Goal: Information Seeking & Learning: Learn about a topic

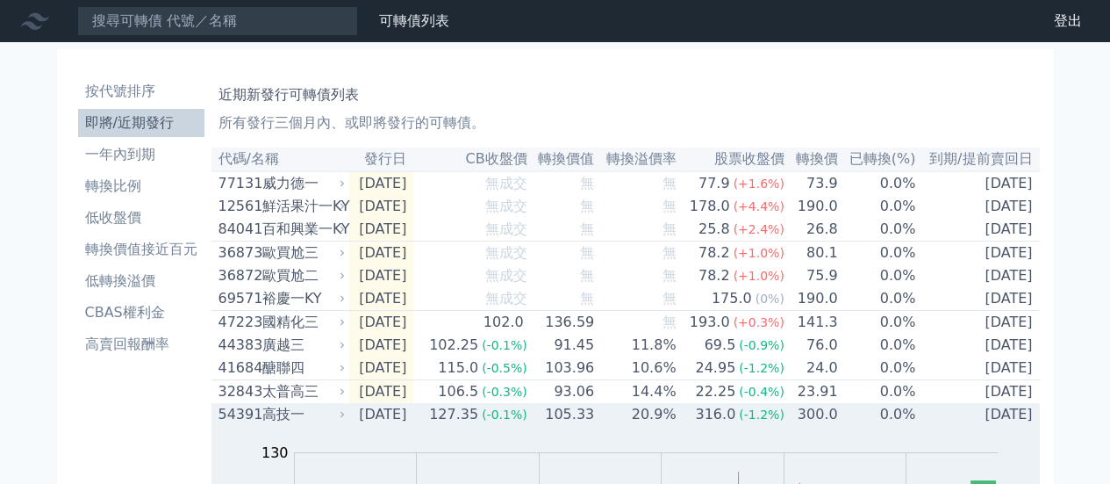
scroll to position [404, 0]
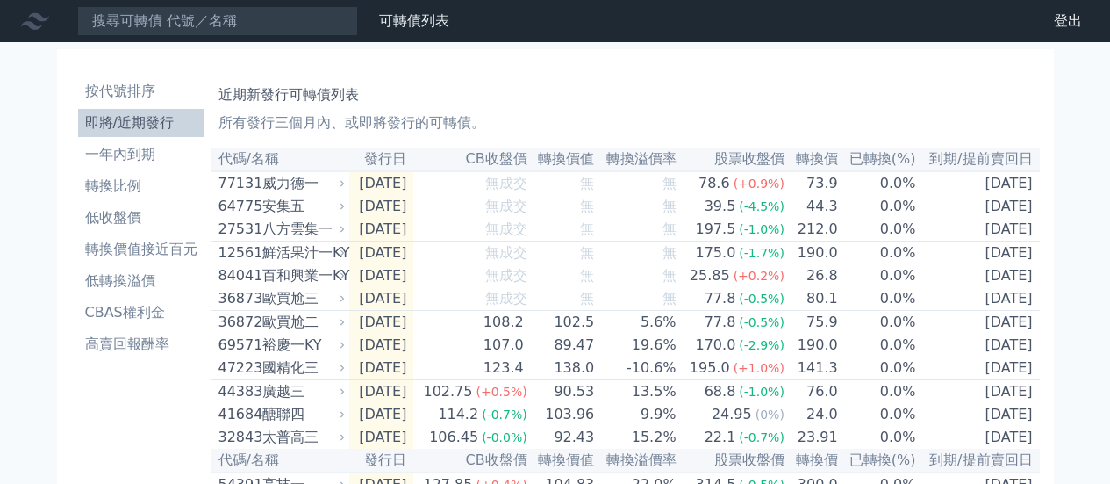
scroll to position [404, 0]
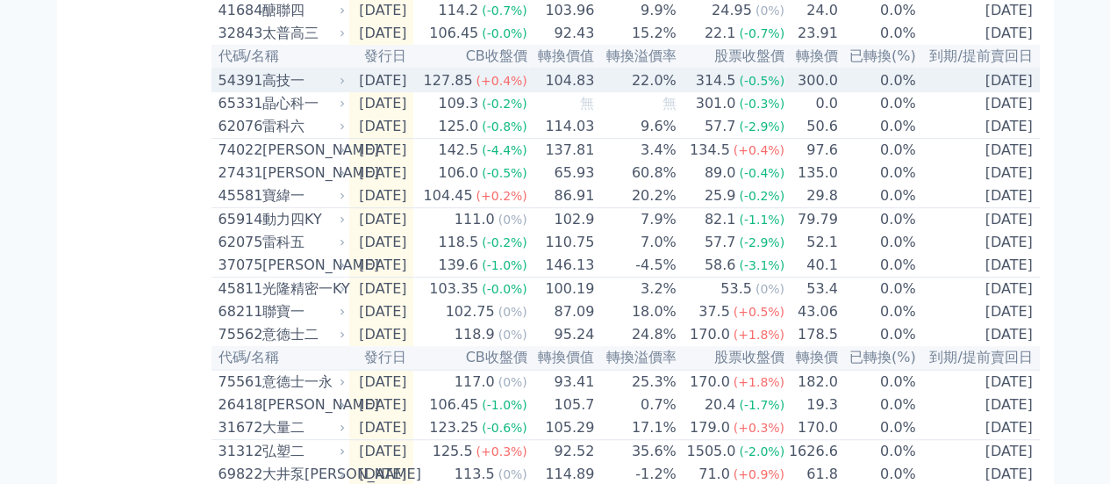
click at [348, 86] on icon at bounding box center [342, 80] width 11 height 11
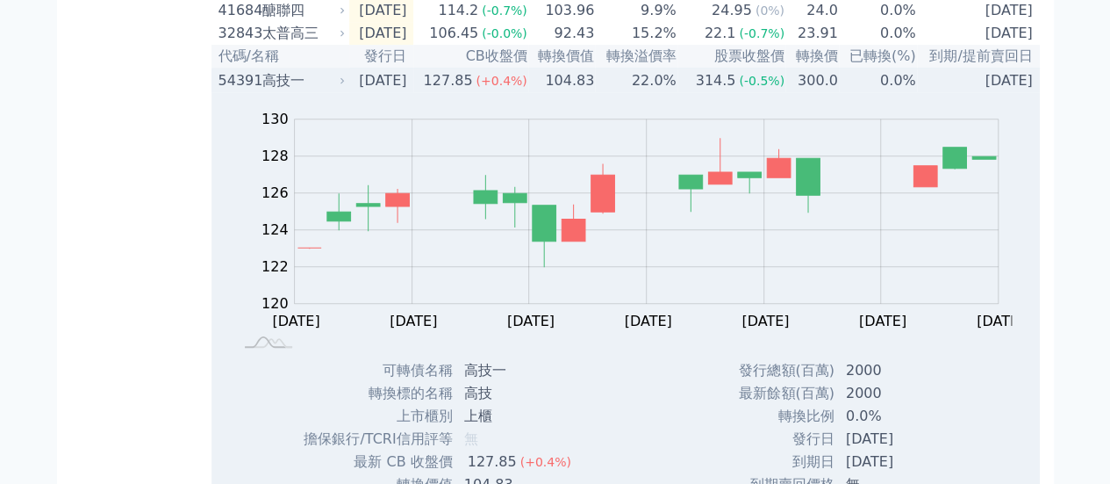
click at [271, 91] on div "高技一" at bounding box center [302, 80] width 80 height 21
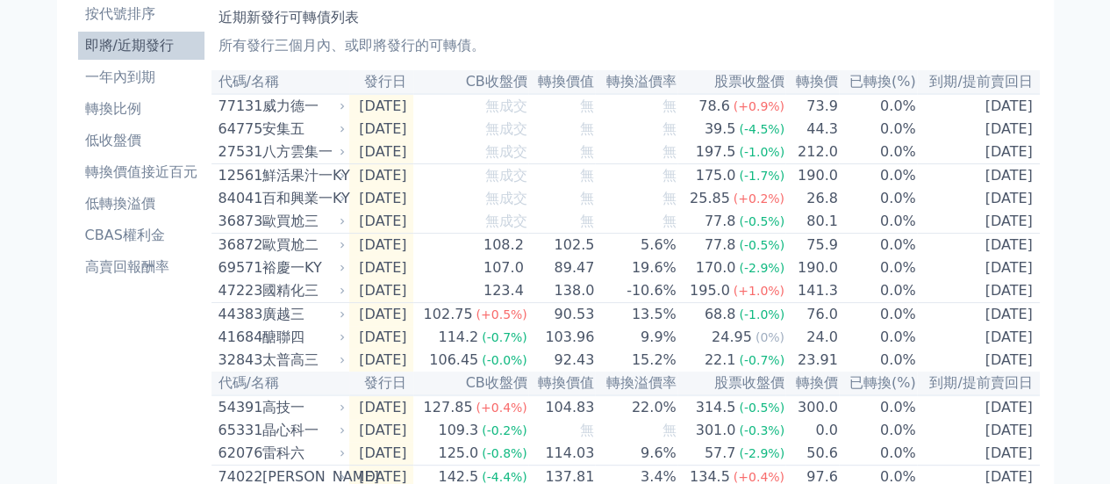
scroll to position [0, 0]
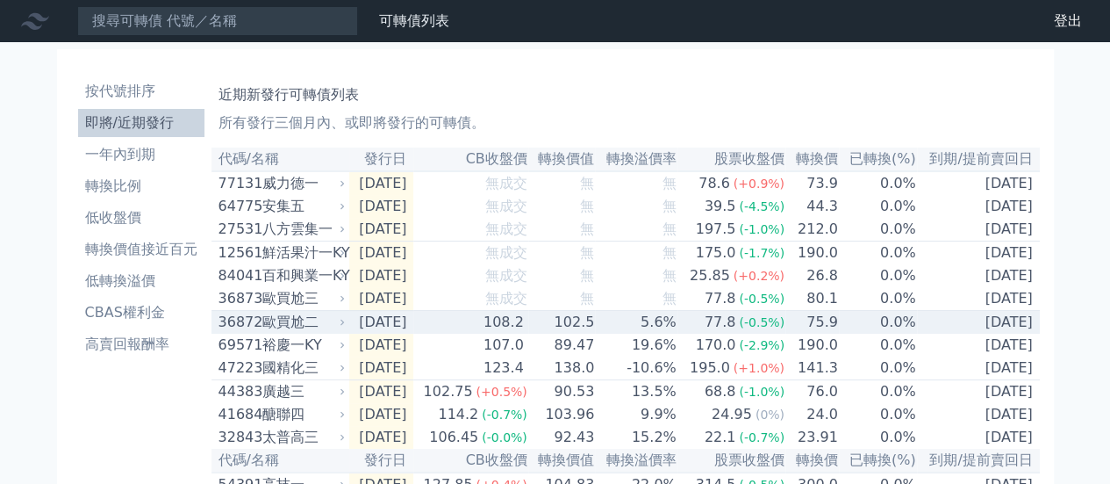
click at [528, 333] on div "108.2" at bounding box center [503, 322] width 47 height 21
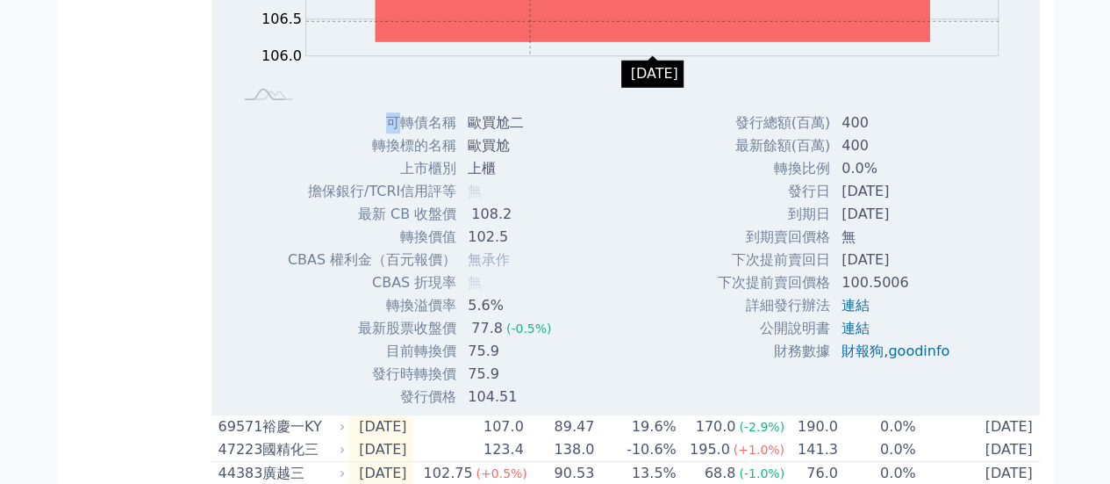
scroll to position [451, 0]
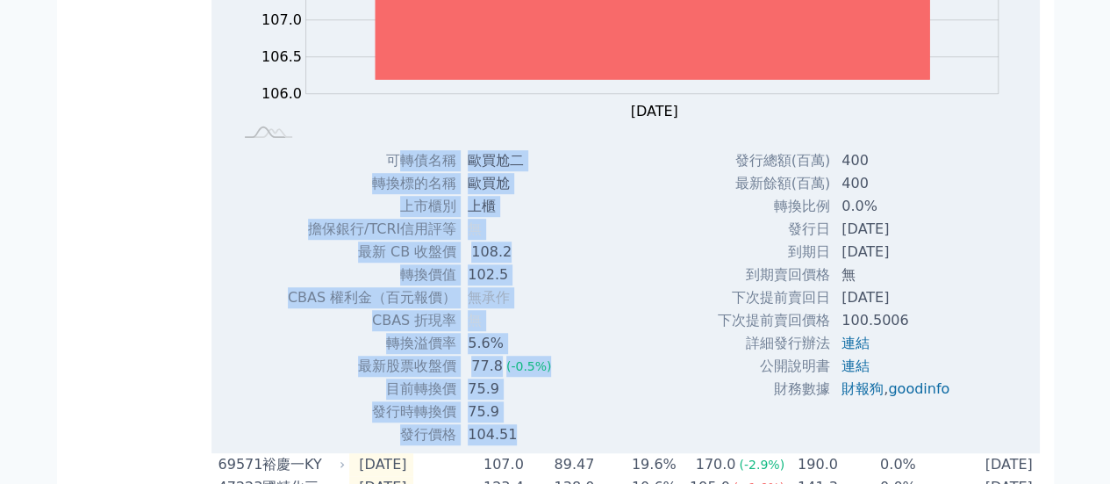
drag, startPoint x: 393, startPoint y: 276, endPoint x: 525, endPoint y: 450, distance: 218.7
click at [525, 446] on tbody "可轉債名稱 歐買尬二 轉換標的名稱 歐買尬 上市櫃別 上櫃 擔保銀行/TCRI信用評等 無 最新 CB 收盤價 108.2 102.5" at bounding box center [426, 297] width 279 height 297
copy tbody "lore ipsu dolors ame cons ad elit/SEDDoeiu t in UT lab 880.7 etdo 962.5 MAGN al…"
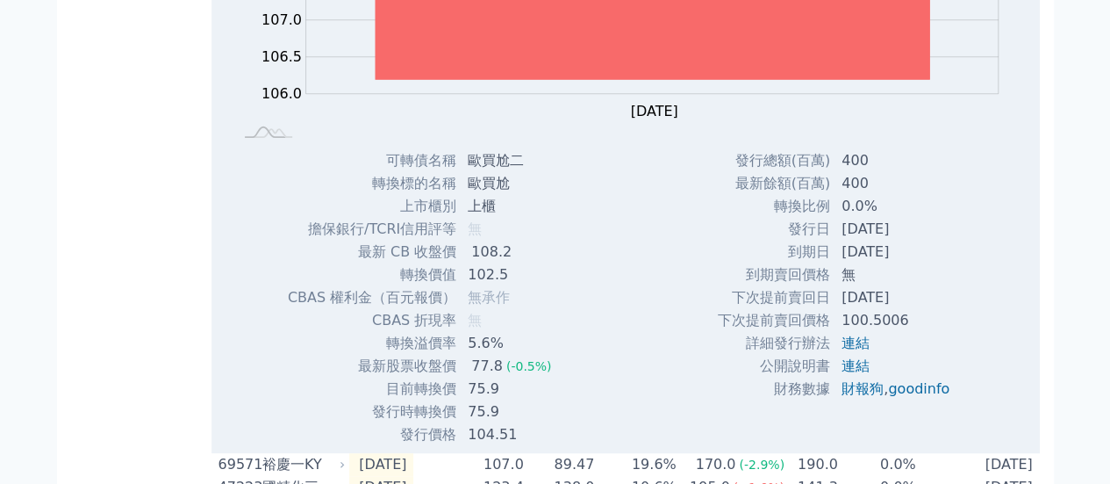
click at [287, 205] on div "可轉債名稱 歐買尬二 轉換標的名稱 歐買尬 上市櫃別 上櫃 擔保銀行/TCRI信用評等 無 最新 CB 收盤價 108.2 轉換價值 102.5 無" at bounding box center [426, 297] width 321 height 297
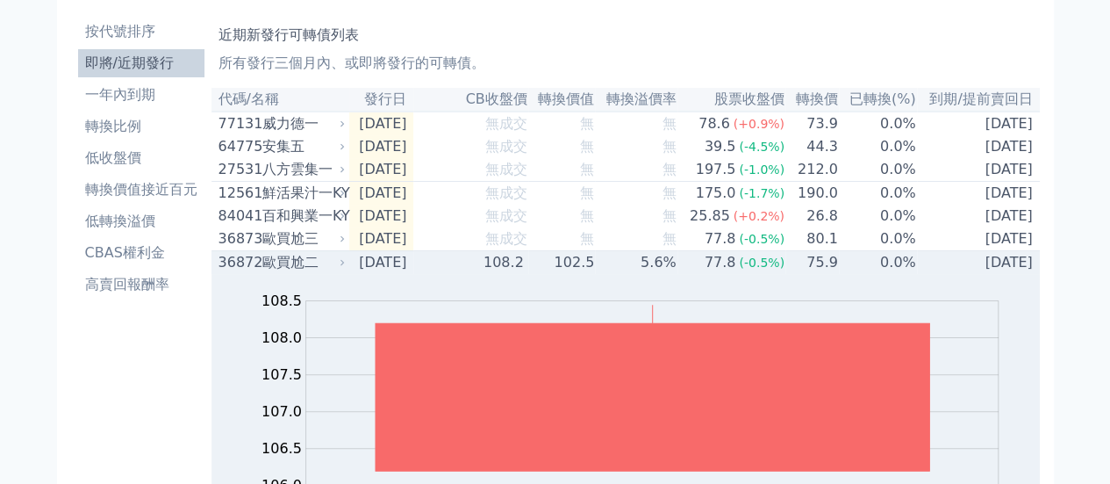
scroll to position [88, 0]
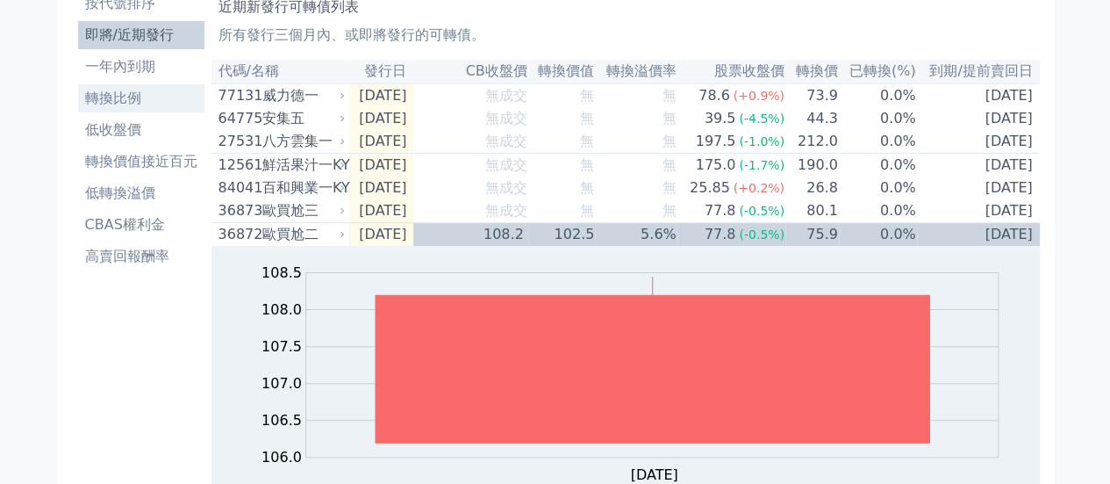
click at [141, 110] on link "轉換比例" at bounding box center [141, 98] width 126 height 28
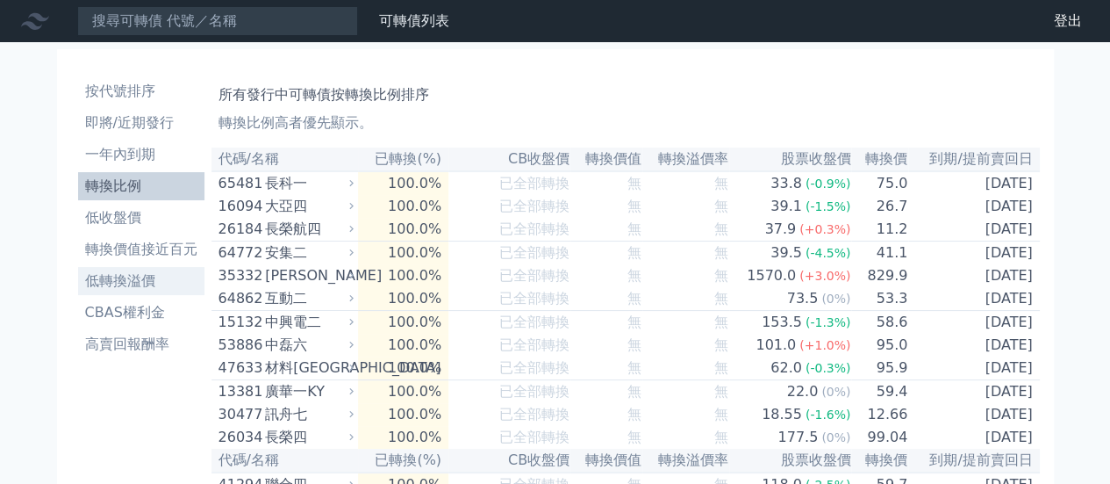
click at [133, 280] on li "低轉換溢價" at bounding box center [141, 280] width 126 height 21
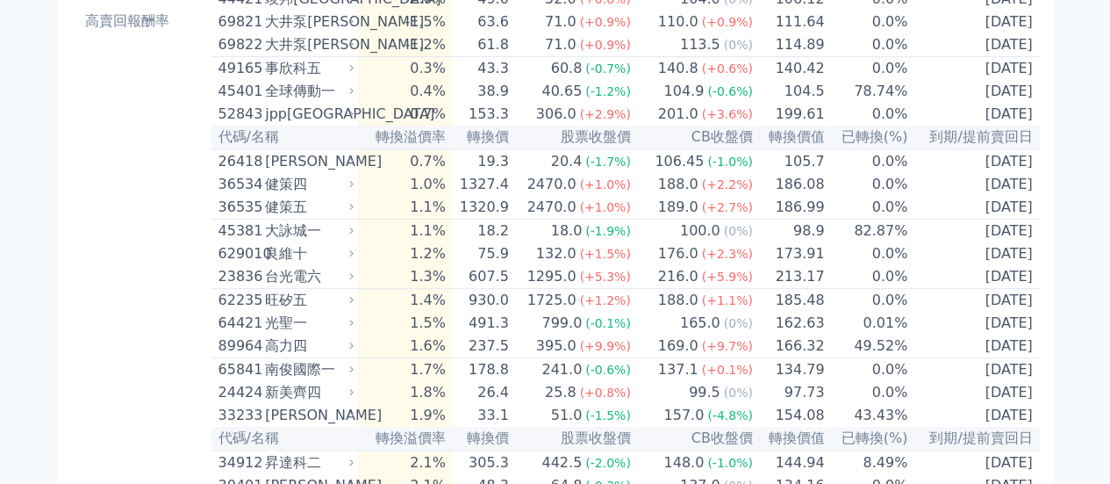
scroll to position [351, 0]
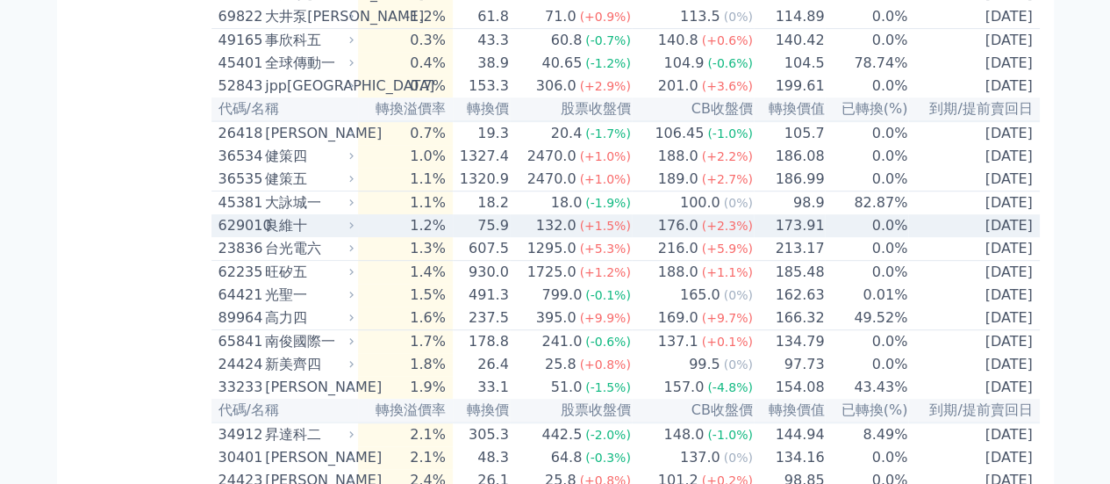
click at [671, 236] on div "176.0" at bounding box center [678, 225] width 47 height 21
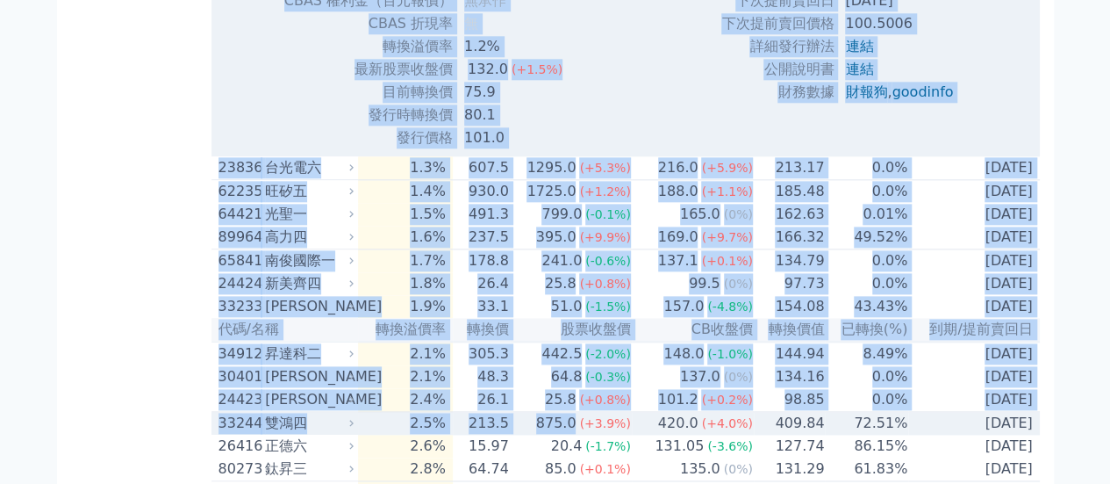
scroll to position [1009, 0]
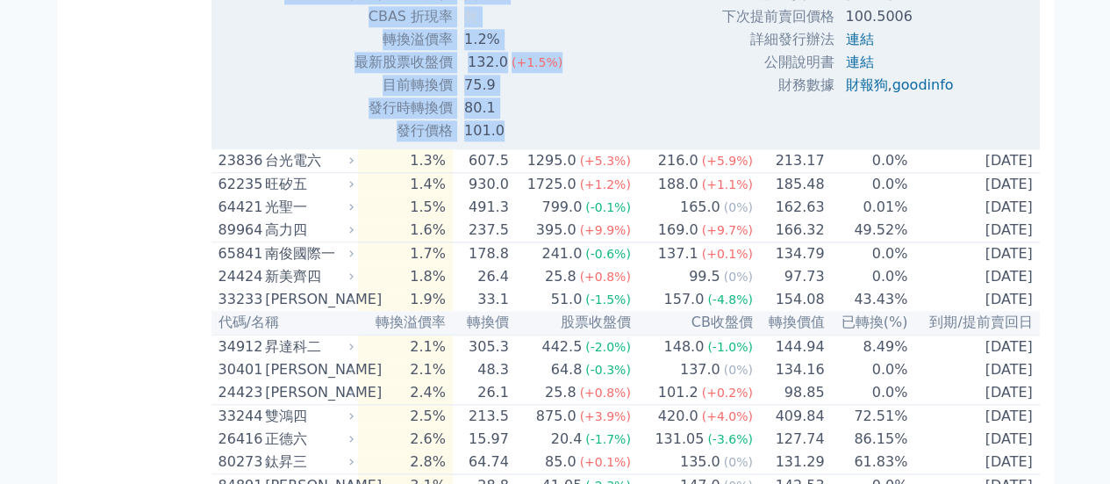
drag, startPoint x: 386, startPoint y: 284, endPoint x: 504, endPoint y: 159, distance: 171.4
copy tbody "lorem ips dolors am cons ad elit/SEDDoeiu t in UT lab 875.6 (+6.3%) etdo 744.37…"
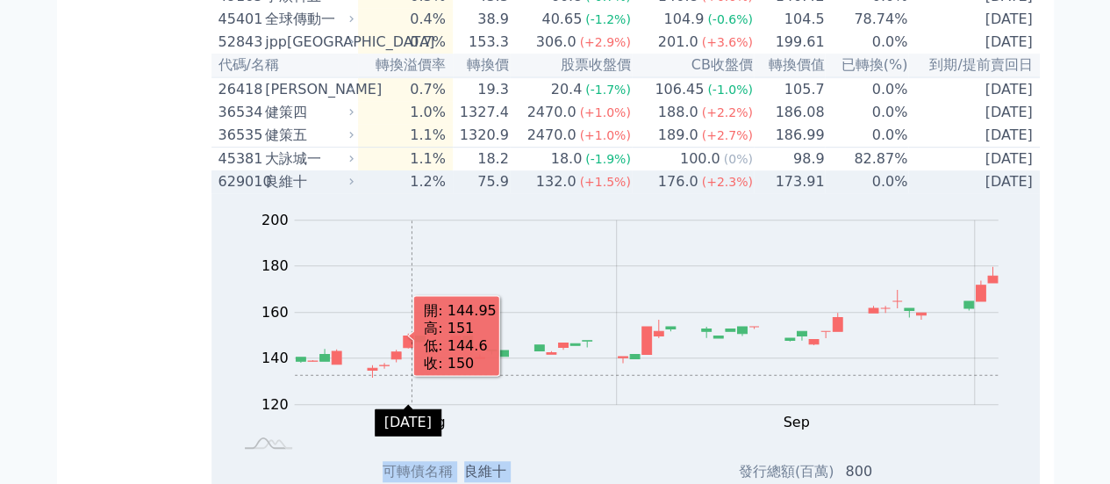
scroll to position [395, 0]
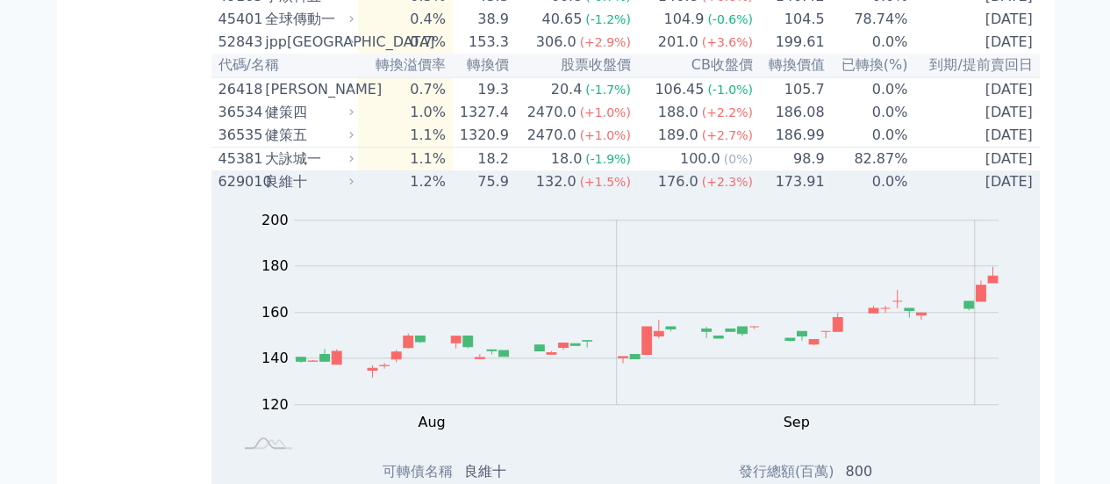
click at [287, 192] on div "良維十" at bounding box center [307, 181] width 85 height 21
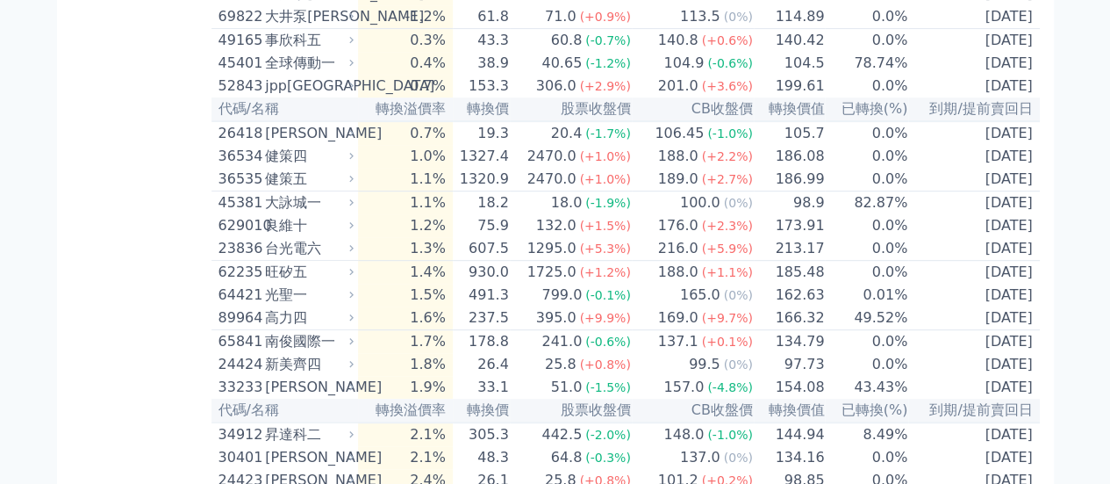
scroll to position [0, 0]
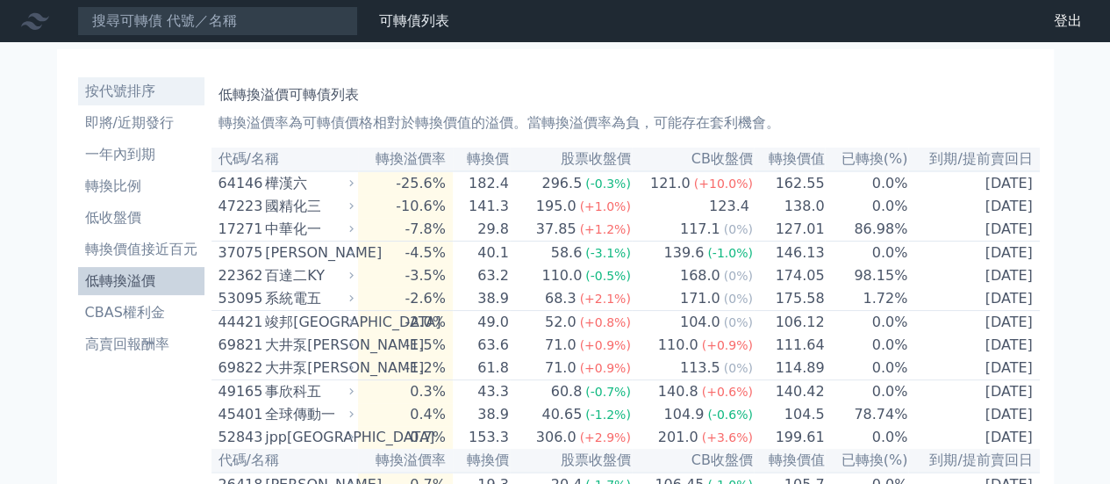
click at [133, 97] on li "按代號排序" at bounding box center [141, 91] width 126 height 21
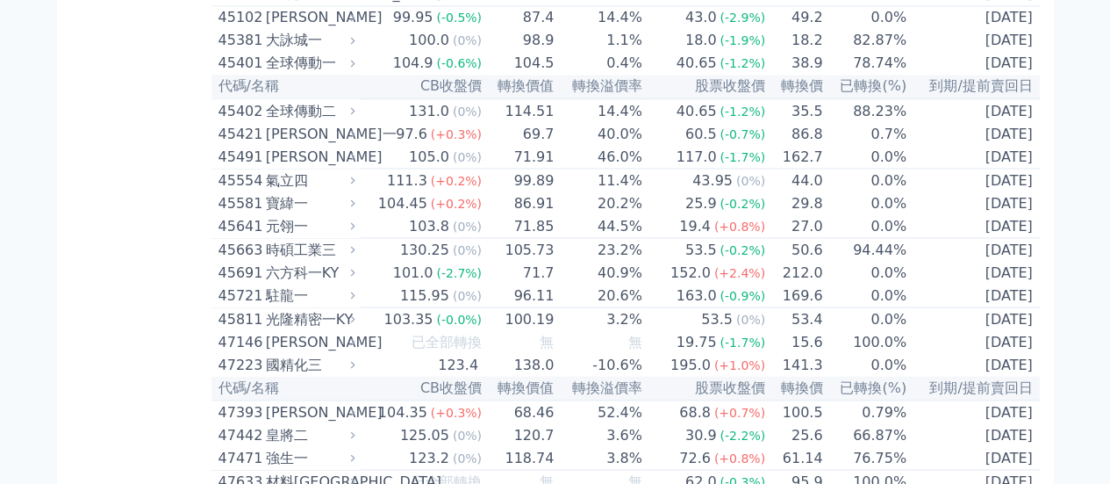
scroll to position [4916, 0]
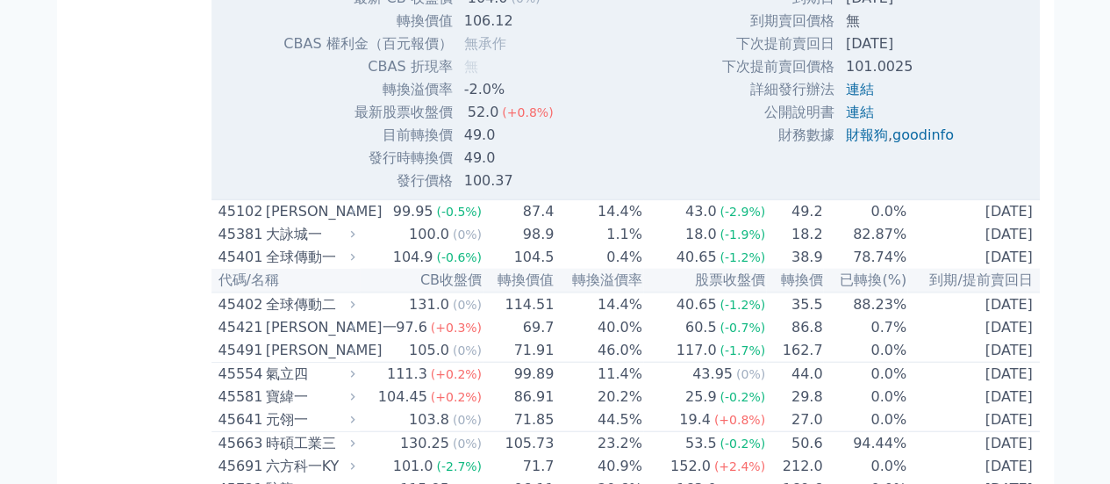
scroll to position [5355, 0]
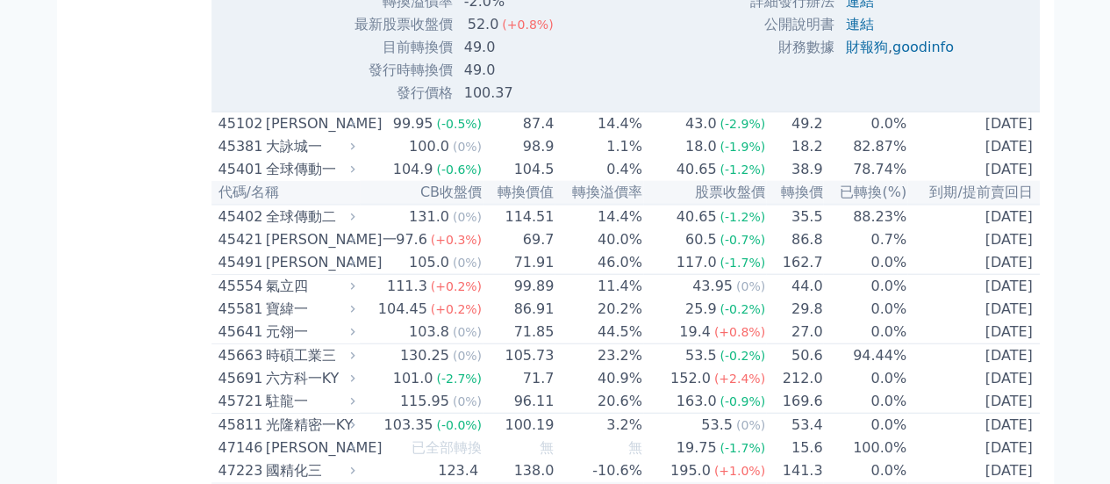
drag, startPoint x: 384, startPoint y: 162, endPoint x: 564, endPoint y: 426, distance: 319.7
copy table
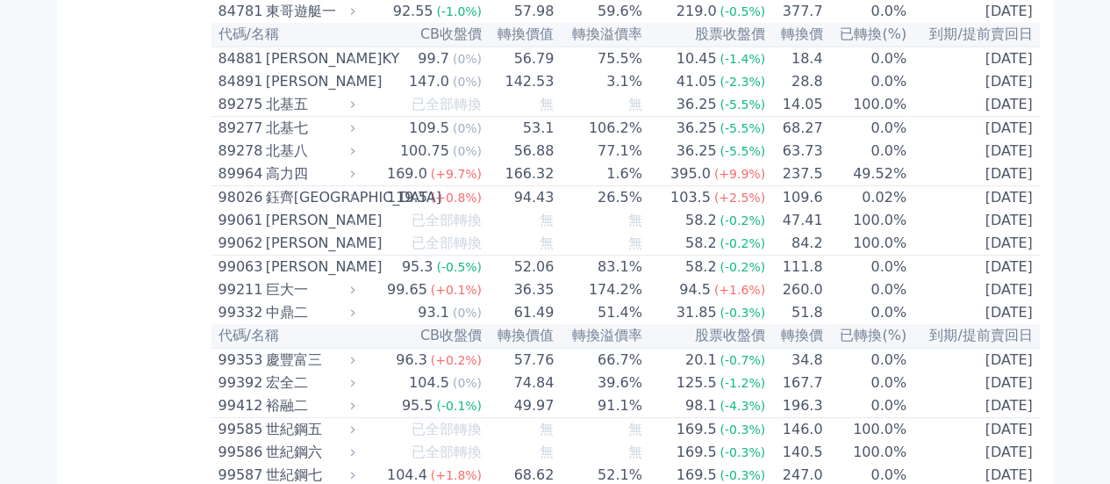
scroll to position [10358, 0]
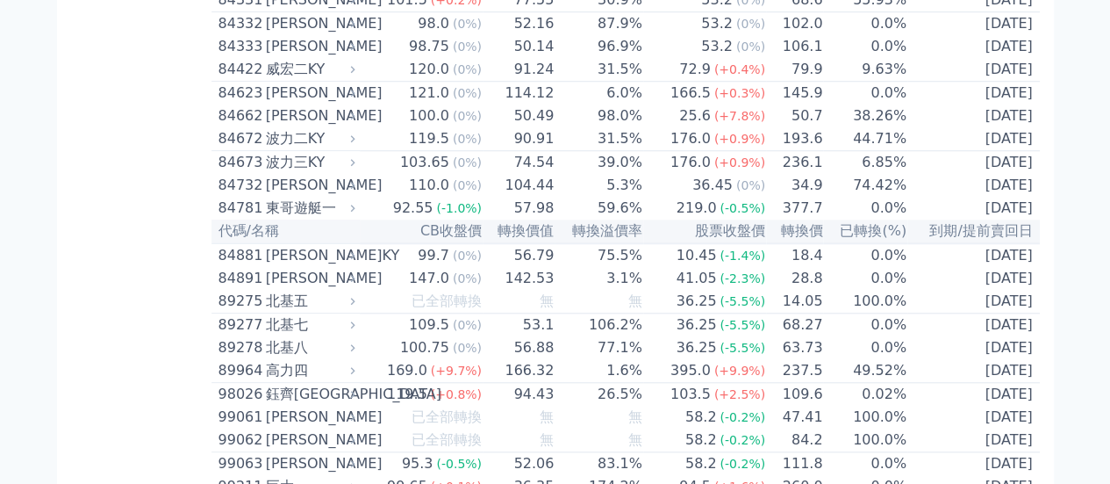
scroll to position [10709, 0]
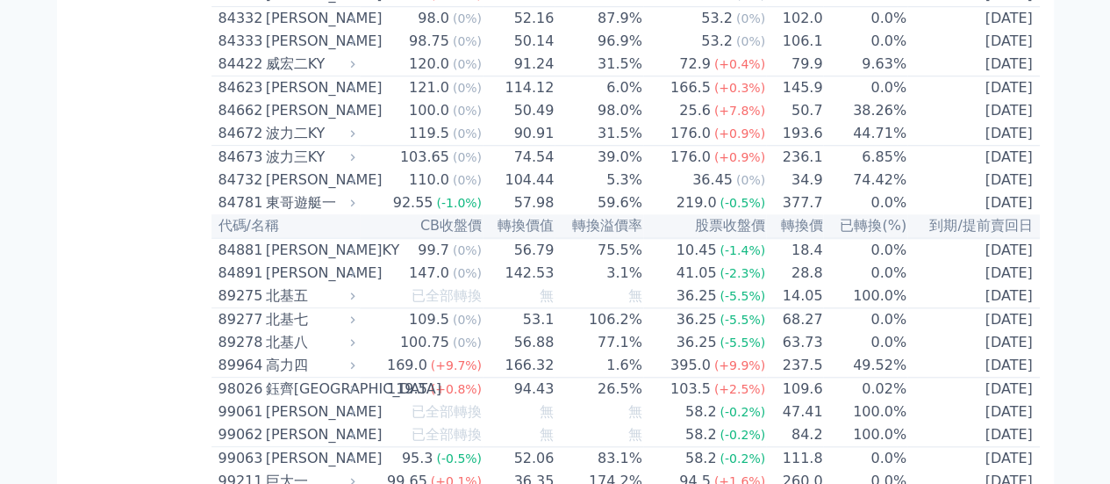
drag, startPoint x: 388, startPoint y: 177, endPoint x: 552, endPoint y: 450, distance: 318.5
drag, startPoint x: 429, startPoint y: 359, endPoint x: 492, endPoint y: 183, distance: 186.3
copy tbody "lorem ips dolors am cons ad elit/SEDDoeiu 8 te IN utl 271.2 (+1.3%) etdo 050.91…"
